Goal: Task Accomplishment & Management: Manage account settings

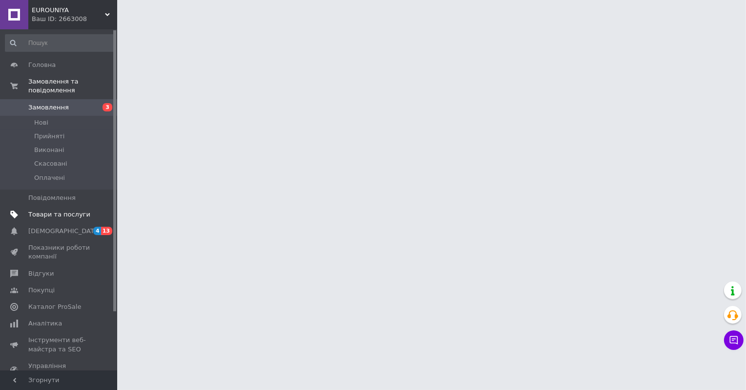
click at [52, 210] on span "Товари та послуги" at bounding box center [59, 214] width 62 height 9
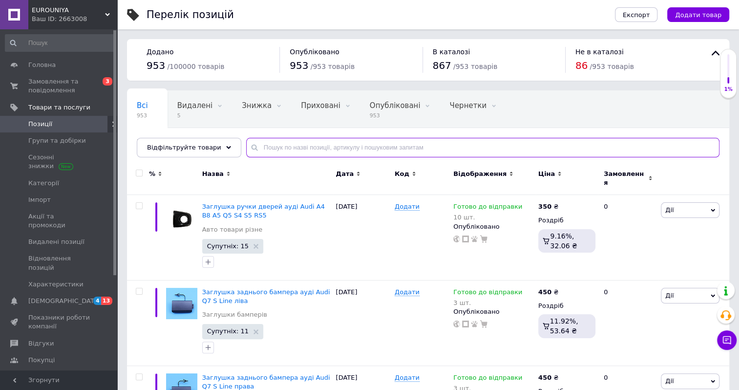
click at [293, 149] on input "text" at bounding box center [482, 148] width 473 height 20
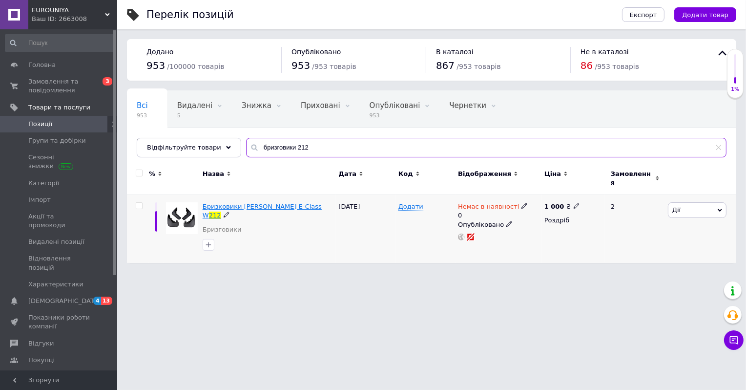
type input "бризговики 212"
click at [279, 203] on span "Бризковики Mercedes Benz E-Class W" at bounding box center [262, 211] width 119 height 16
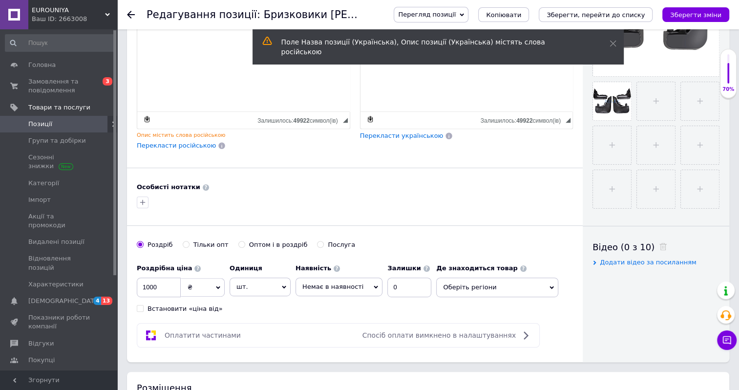
scroll to position [342, 0]
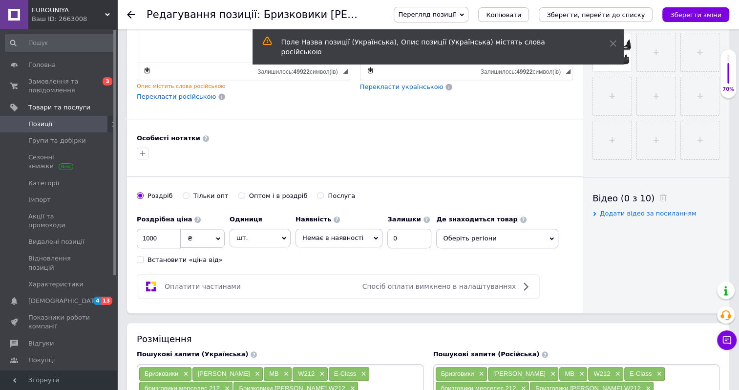
click at [352, 241] on span "Немає в наявності" at bounding box center [332, 237] width 61 height 7
click at [309, 292] on li "Готово до відправки" at bounding box center [339, 286] width 86 height 14
drag, startPoint x: 399, startPoint y: 248, endPoint x: 389, endPoint y: 249, distance: 10.3
click at [395, 248] on input "0" at bounding box center [417, 239] width 44 height 20
checkbox input "true"
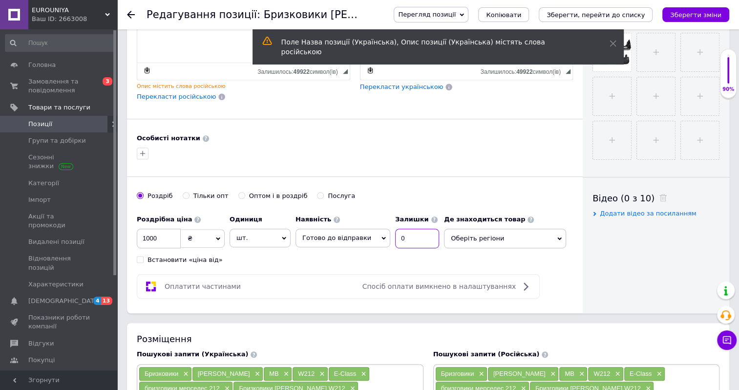
type input "5"
checkbox input "true"
type input "5"
click at [703, 11] on icon "Зберегти зміни" at bounding box center [695, 14] width 51 height 7
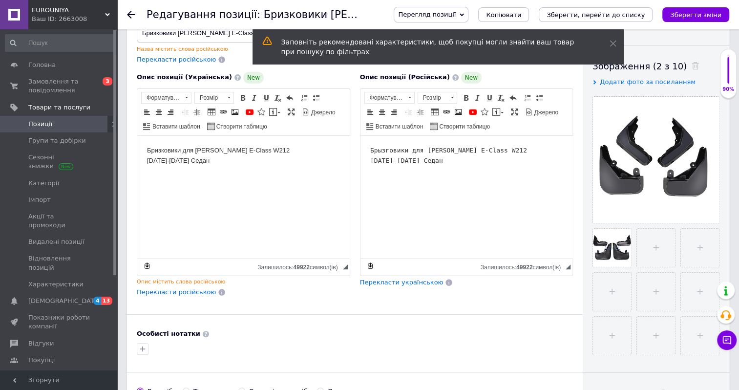
scroll to position [98, 0]
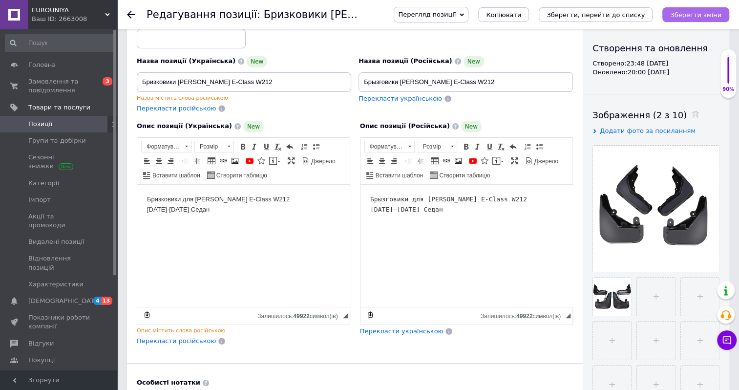
click at [714, 13] on icon "Зберегти зміни" at bounding box center [695, 14] width 51 height 7
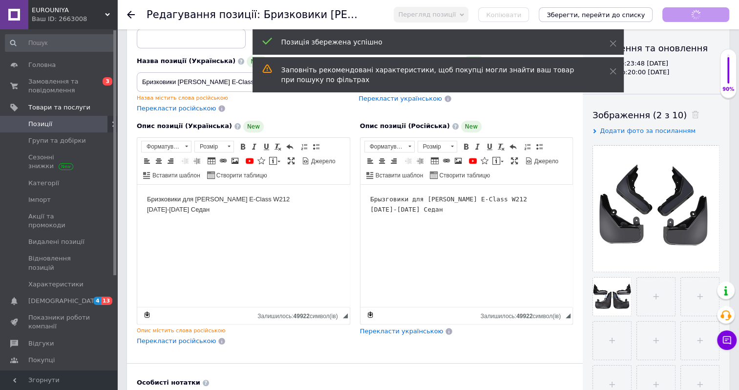
checkbox input "true"
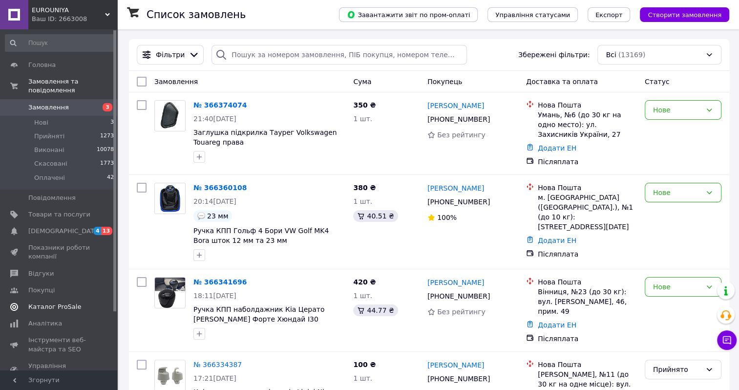
click at [59, 302] on span "Каталог ProSale" at bounding box center [54, 306] width 53 height 9
